Goal: Check status: Check status

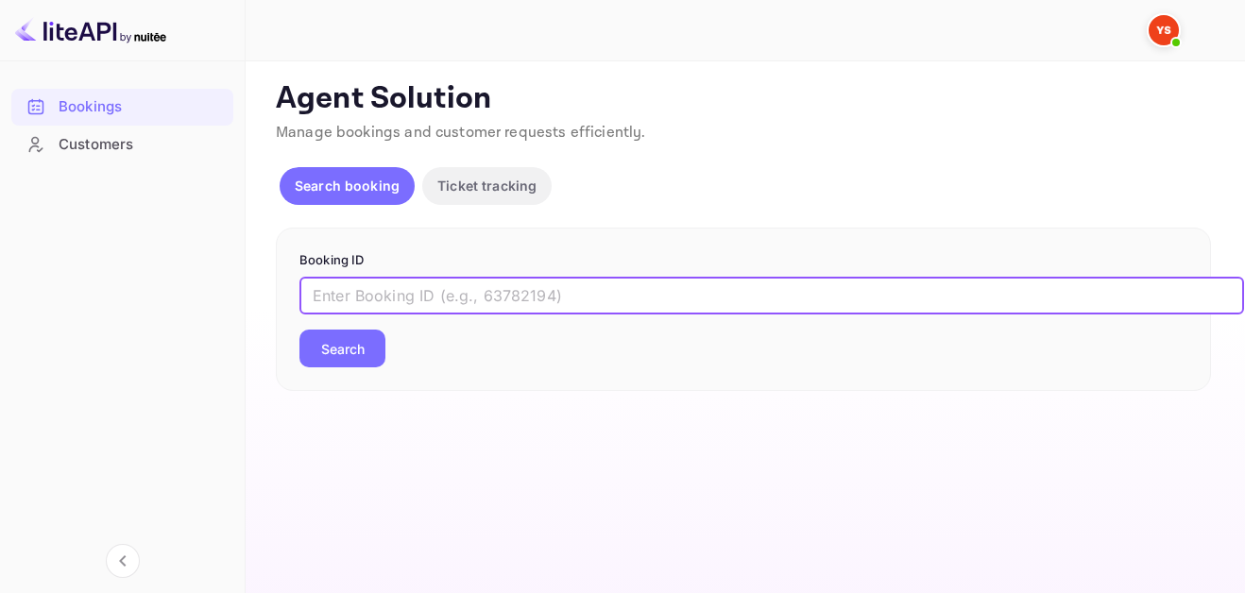
paste input "[PERSON_NAME][EMAIL_ADDRESS][DOMAIN_NAME]"
click at [521, 284] on input "[PERSON_NAME][EMAIL_ADDRESS][DOMAIN_NAME]" at bounding box center [771, 296] width 944 height 38
drag, startPoint x: 521, startPoint y: 286, endPoint x: 292, endPoint y: 284, distance: 229.5
click at [292, 284] on div "Booking ID [PERSON_NAME][EMAIL_ADDRESS][DOMAIN_NAME] ​ Search" at bounding box center [743, 310] width 935 height 164
paste input "9667990"
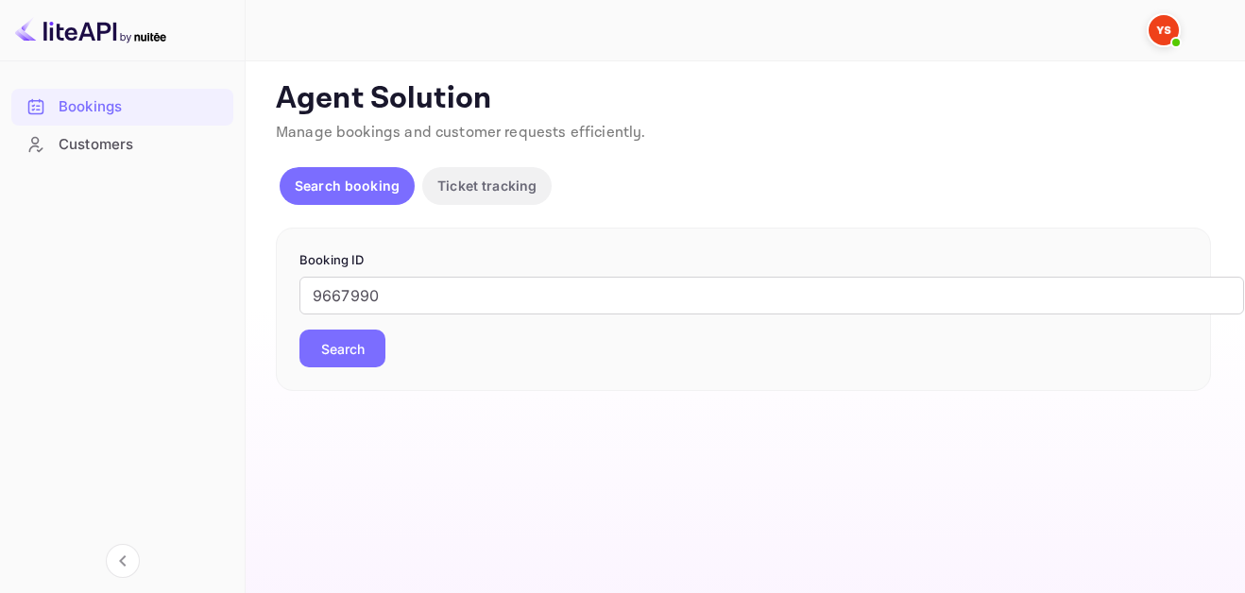
click at [360, 339] on button "Search" at bounding box center [342, 349] width 86 height 38
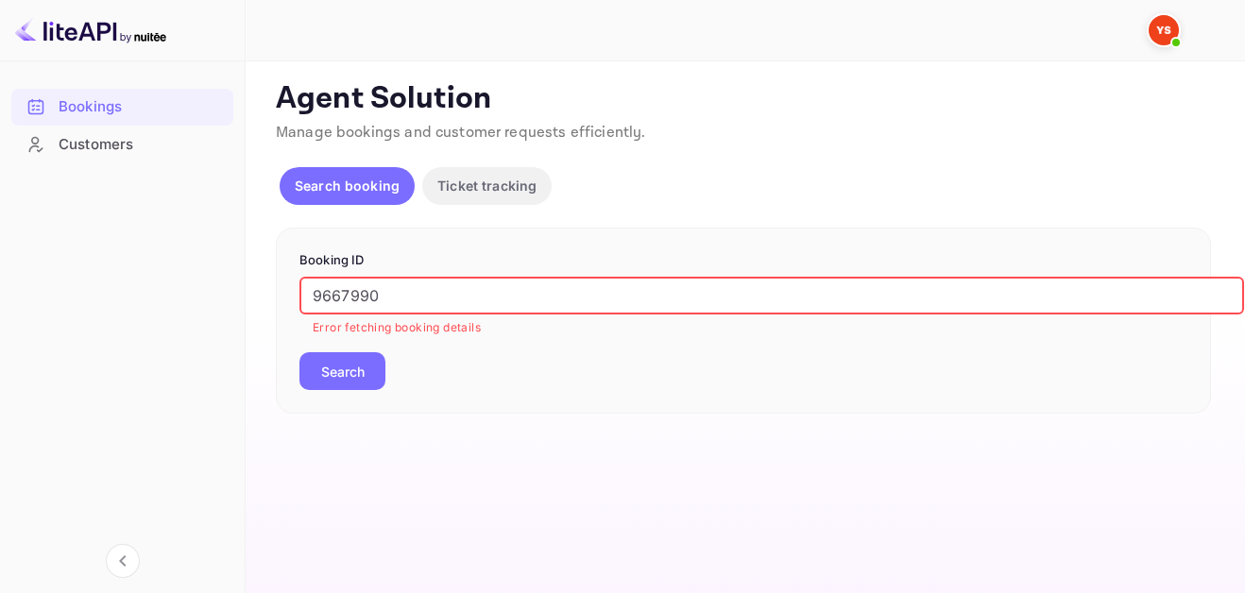
drag, startPoint x: 408, startPoint y: 304, endPoint x: 310, endPoint y: 292, distance: 99.0
click at [310, 292] on input "9667990" at bounding box center [771, 296] width 944 height 38
drag, startPoint x: 314, startPoint y: 292, endPoint x: 328, endPoint y: 300, distance: 15.7
click at [315, 292] on input "9667990" at bounding box center [771, 296] width 944 height 38
click at [321, 296] on input "9667990" at bounding box center [771, 296] width 944 height 38
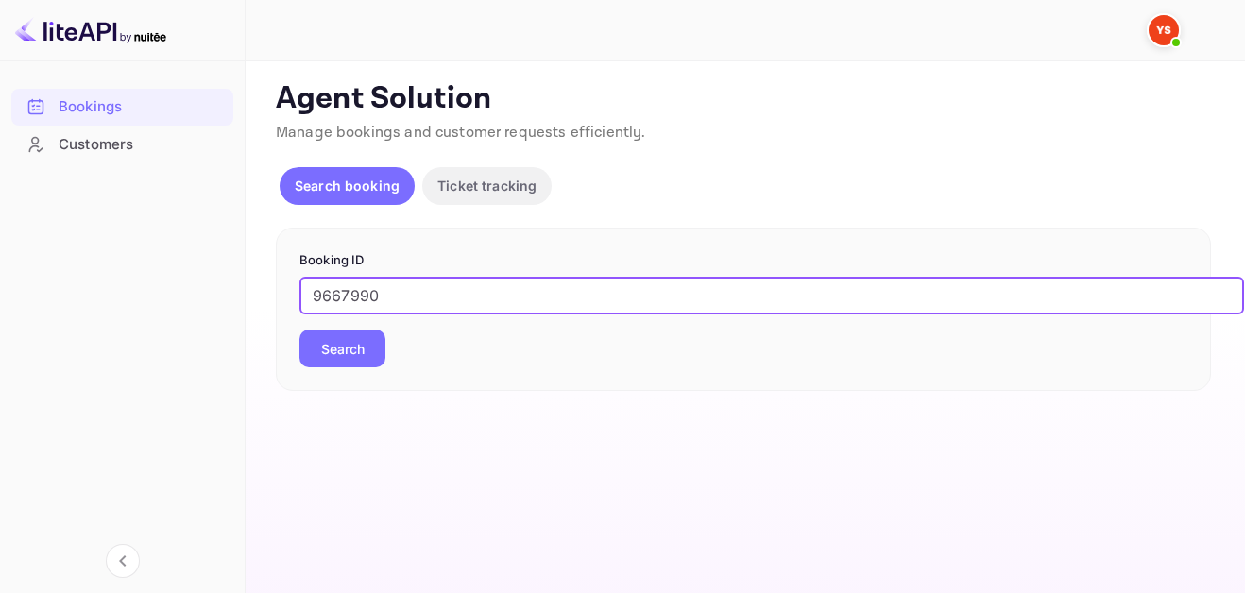
type input "9667990"
click at [299, 330] on button "Search" at bounding box center [342, 349] width 86 height 38
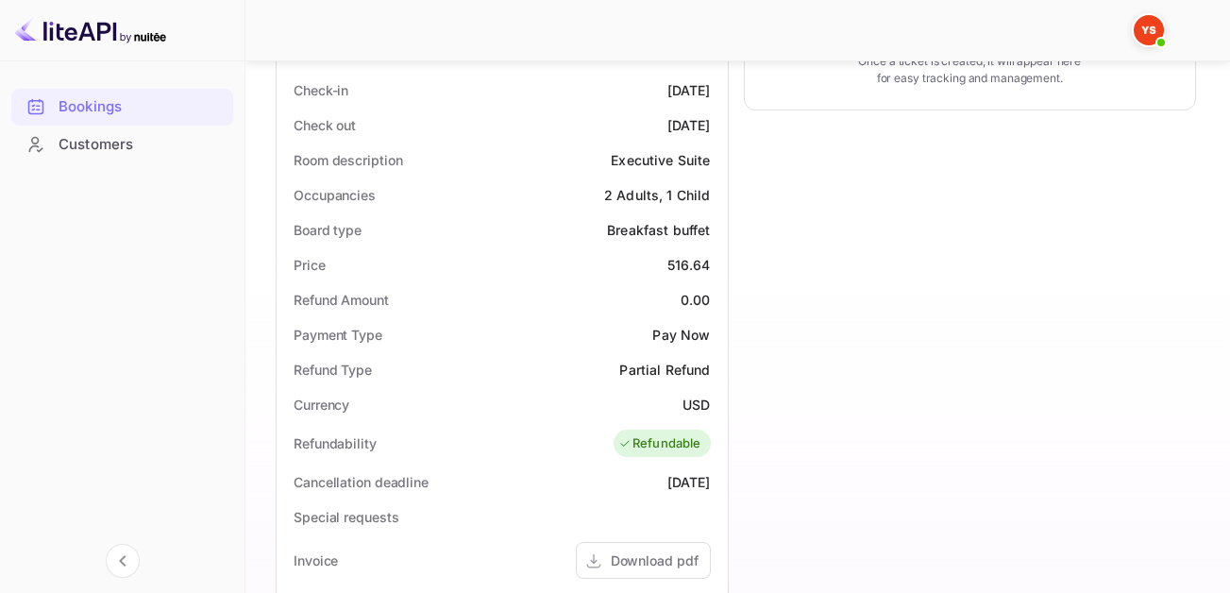
scroll to position [567, 0]
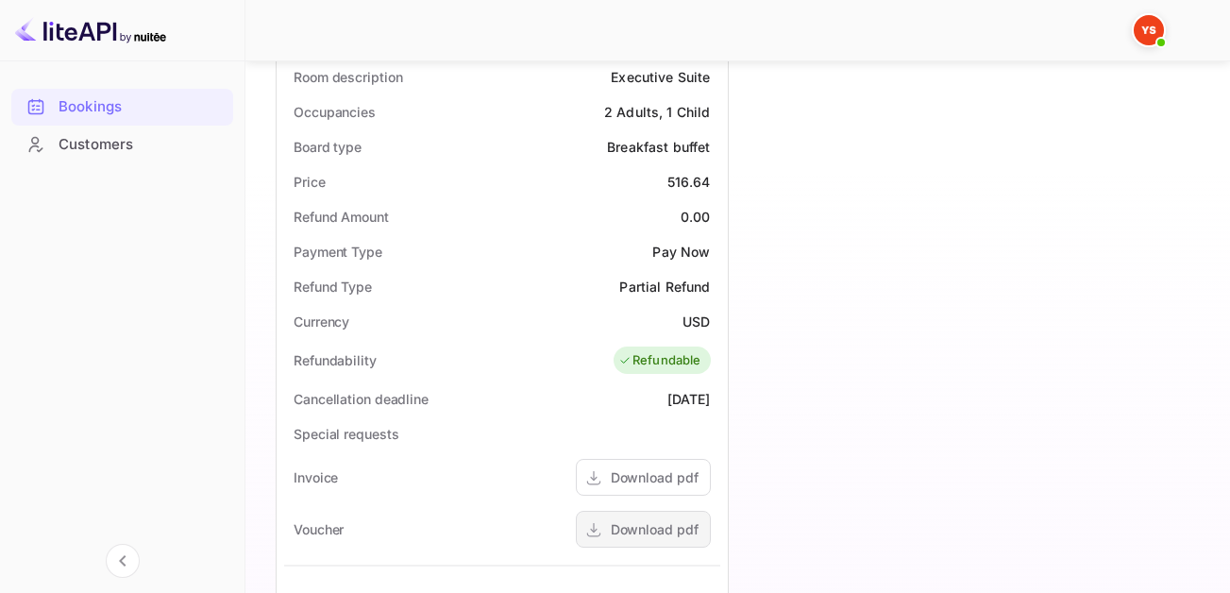
click at [645, 517] on div "Download pdf" at bounding box center [643, 529] width 135 height 37
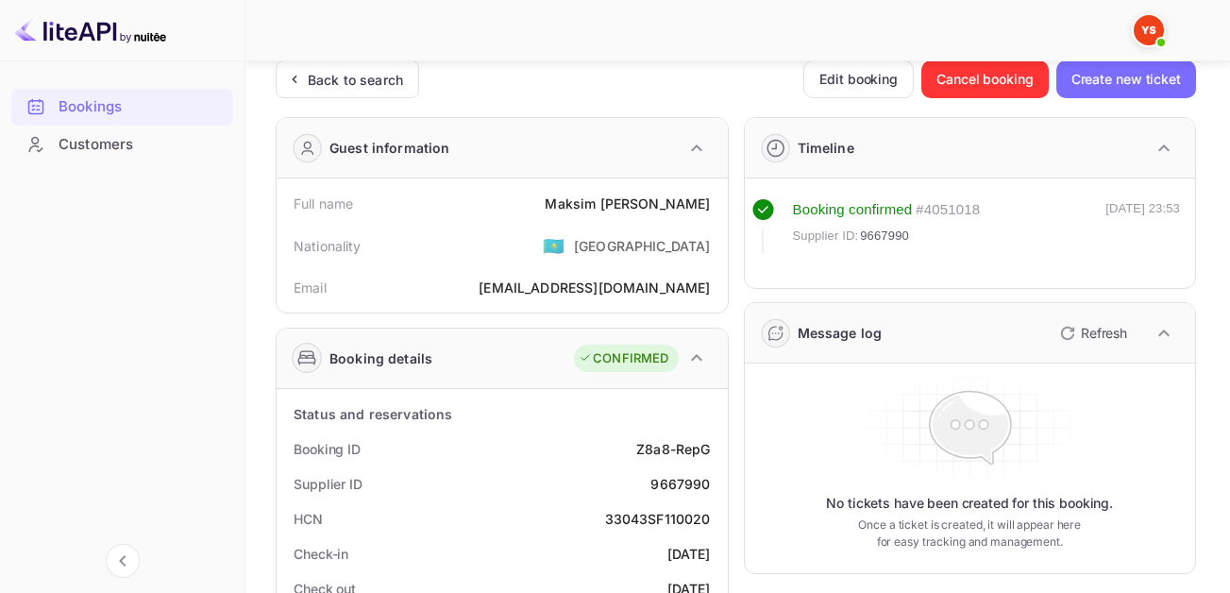
scroll to position [0, 0]
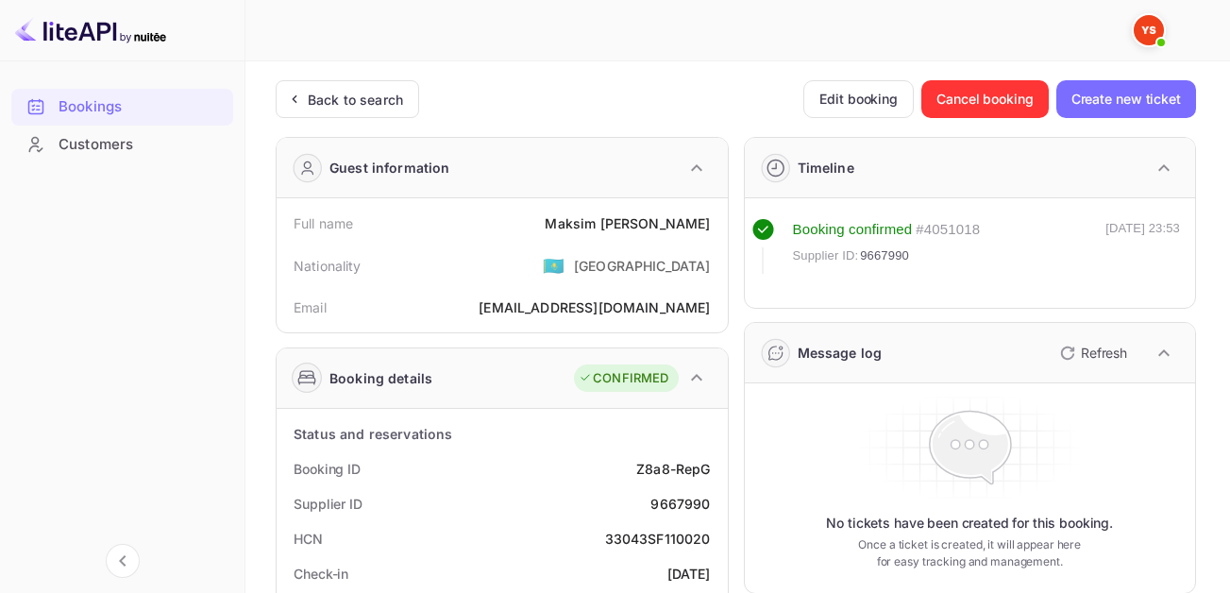
click at [676, 506] on div "9667990" at bounding box center [680, 504] width 59 height 20
copy div "9667990"
click at [634, 220] on div "[PERSON_NAME]" at bounding box center [627, 223] width 165 height 20
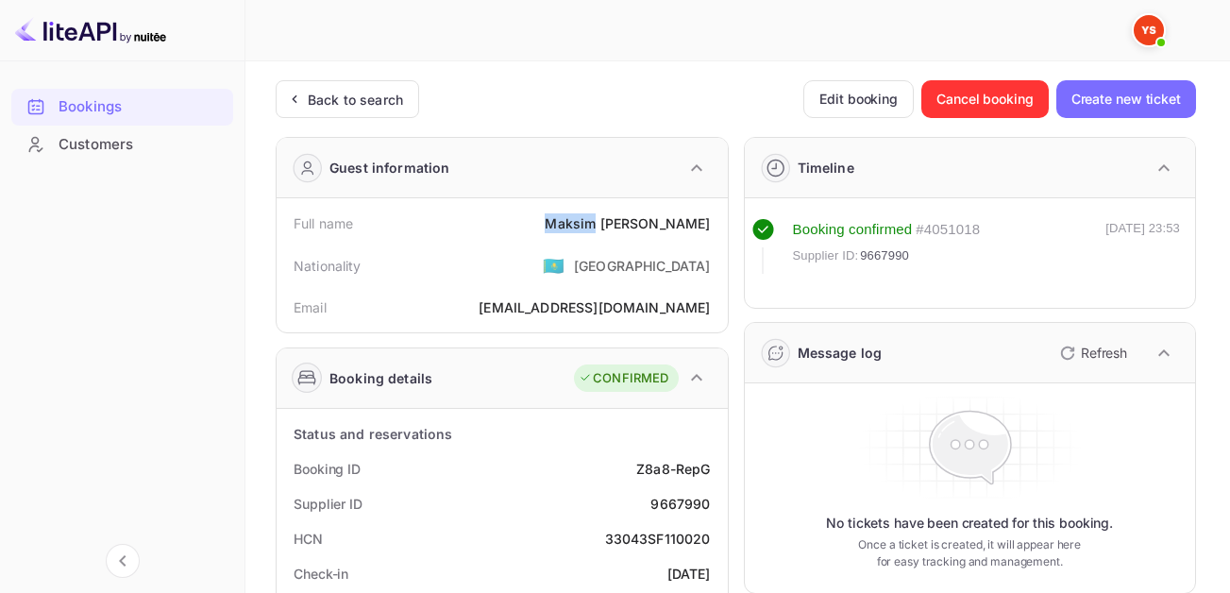
click at [635, 220] on div "[PERSON_NAME]" at bounding box center [627, 223] width 165 height 20
copy div "[PERSON_NAME]"
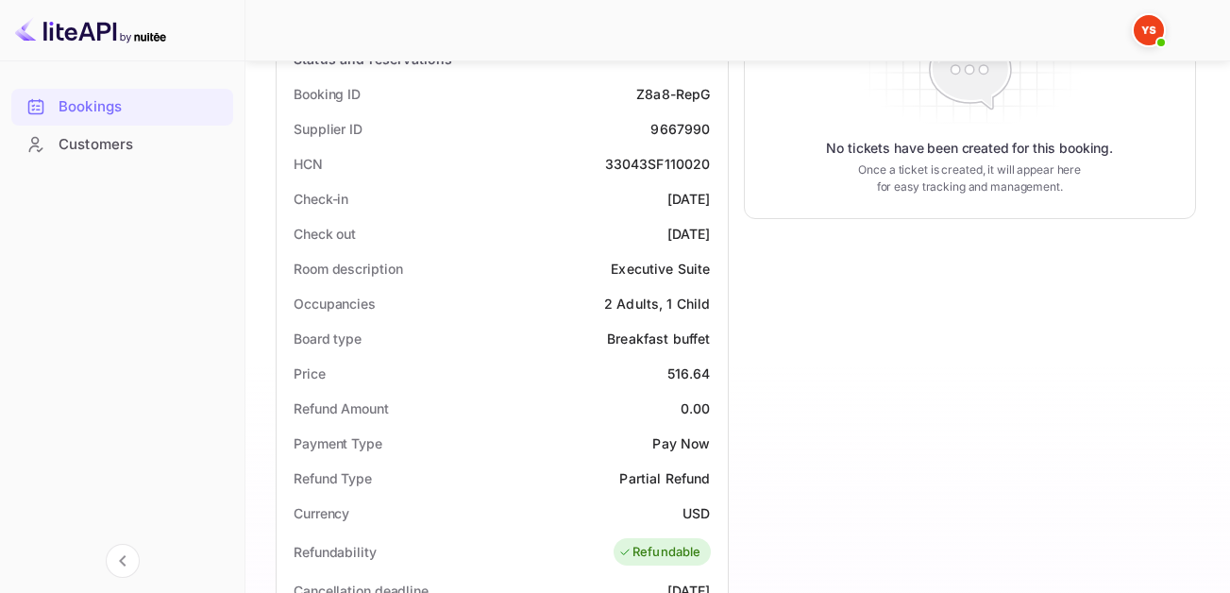
scroll to position [378, 0]
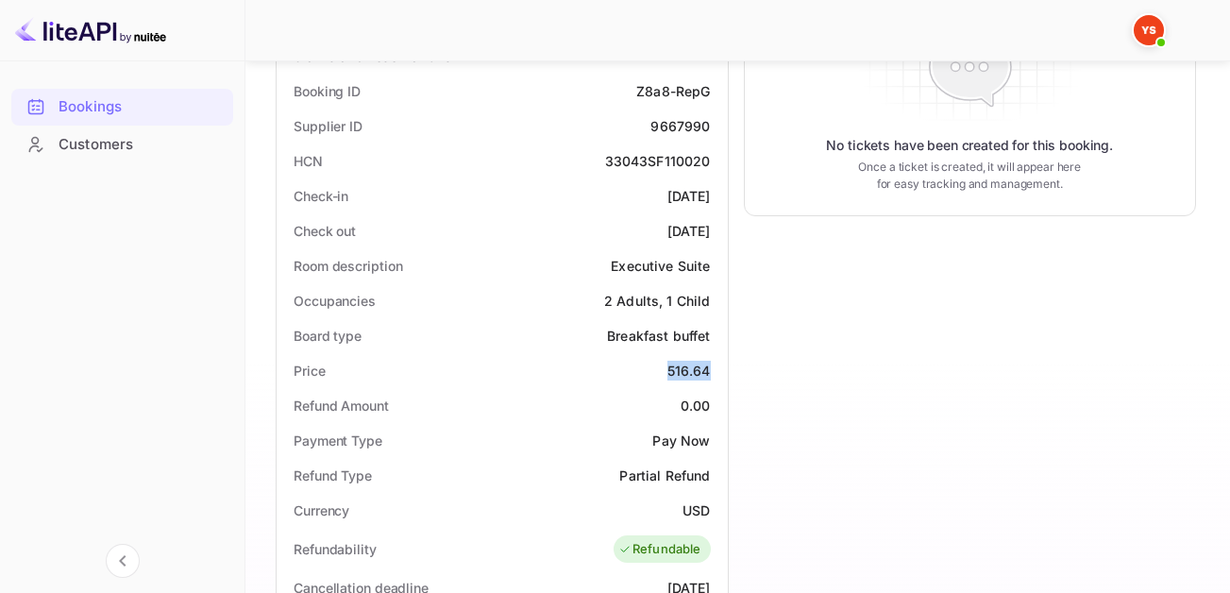
drag, startPoint x: 657, startPoint y: 370, endPoint x: 719, endPoint y: 371, distance: 61.4
click at [719, 371] on div "Price 516.64" at bounding box center [502, 370] width 436 height 35
copy div "516.64"
